Goal: Use online tool/utility: Utilize a website feature to perform a specific function

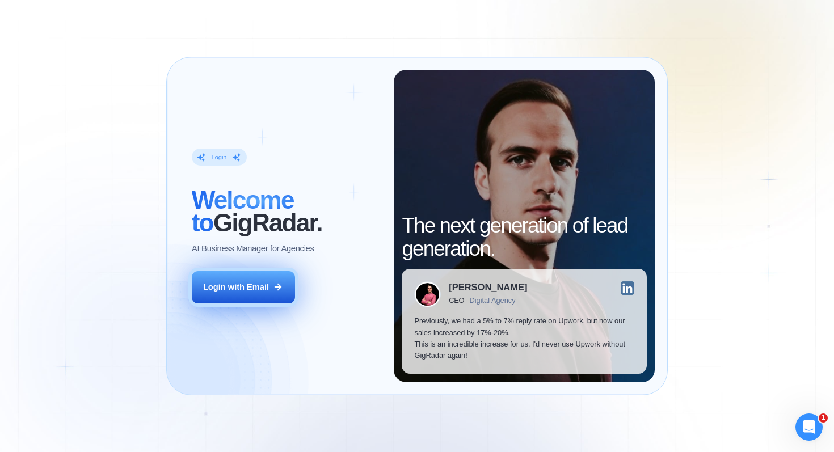
click at [231, 282] on div "Login with Email" at bounding box center [236, 286] width 66 height 11
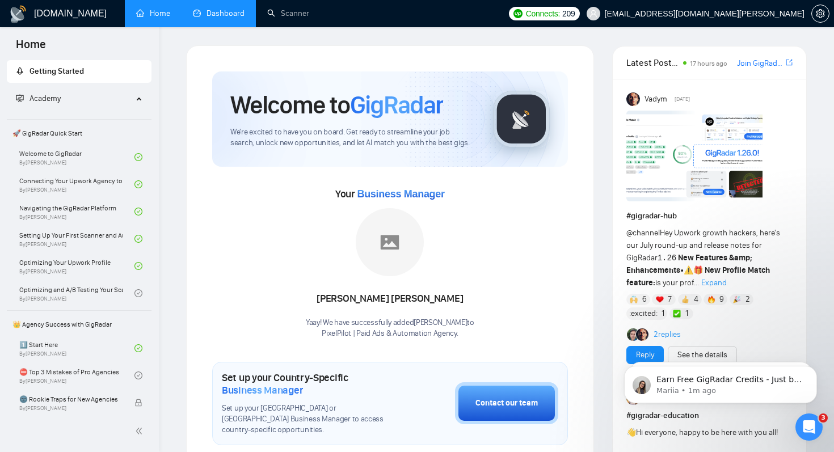
click at [225, 16] on link "Dashboard" at bounding box center [219, 14] width 52 height 10
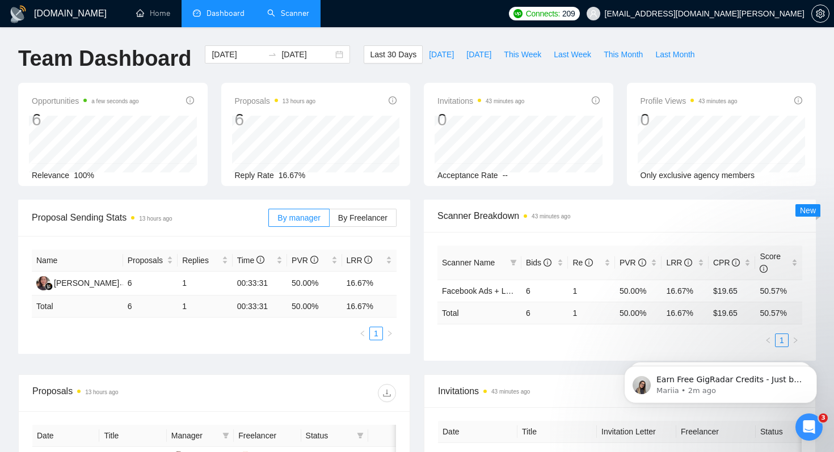
click at [298, 17] on link "Scanner" at bounding box center [288, 14] width 42 height 10
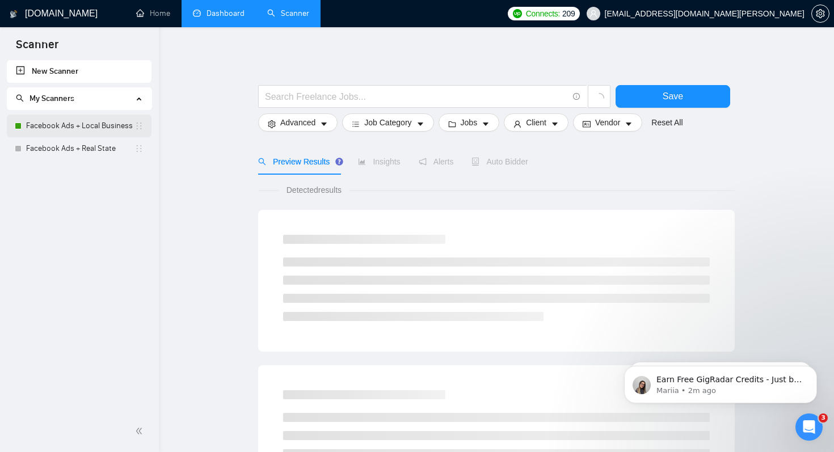
click at [62, 129] on link "Facebook Ads + Local Business" at bounding box center [80, 126] width 108 height 23
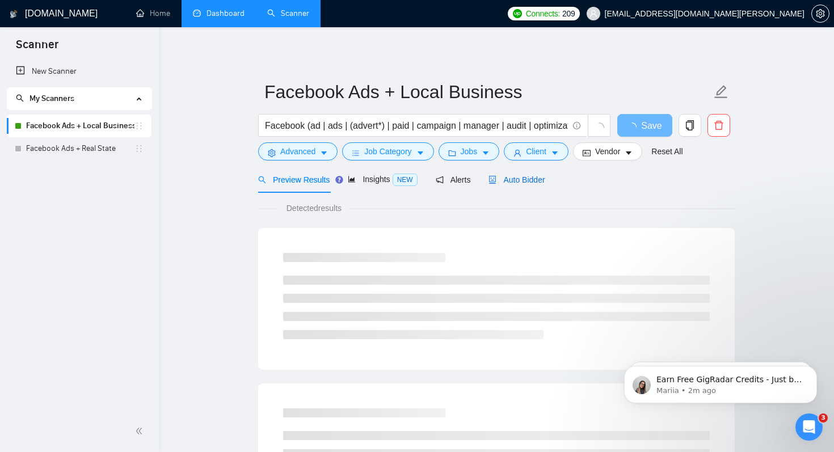
click at [531, 182] on span "Auto Bidder" at bounding box center [516, 179] width 56 height 9
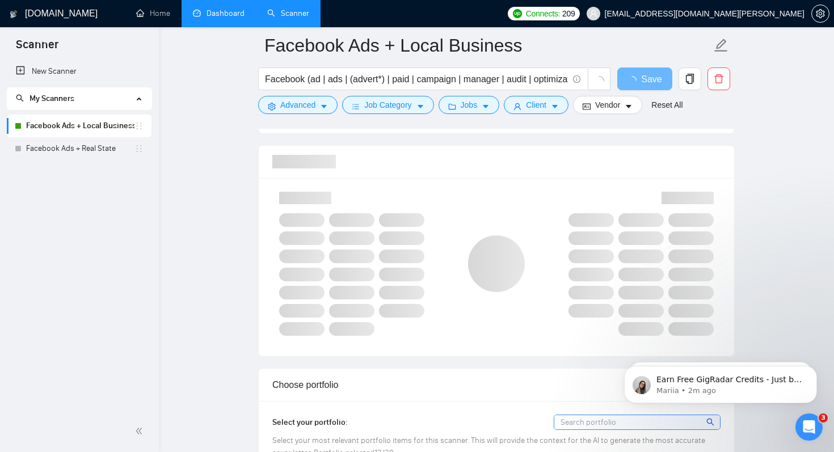
scroll to position [715, 0]
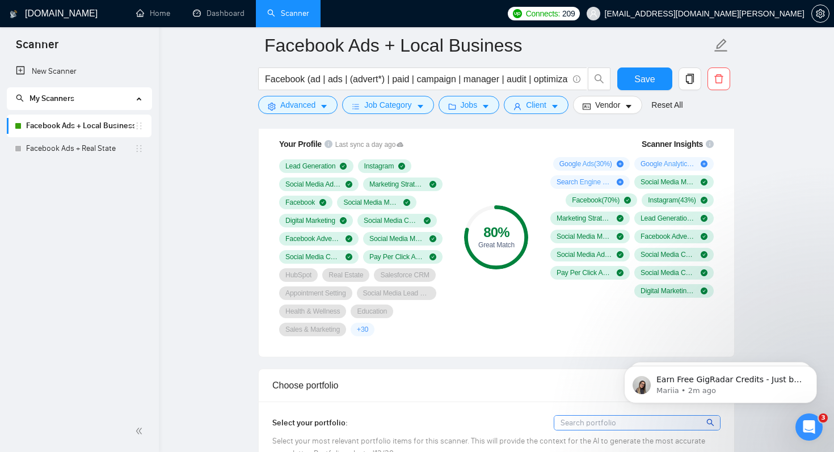
scroll to position [774, 0]
